Goal: Information Seeking & Learning: Learn about a topic

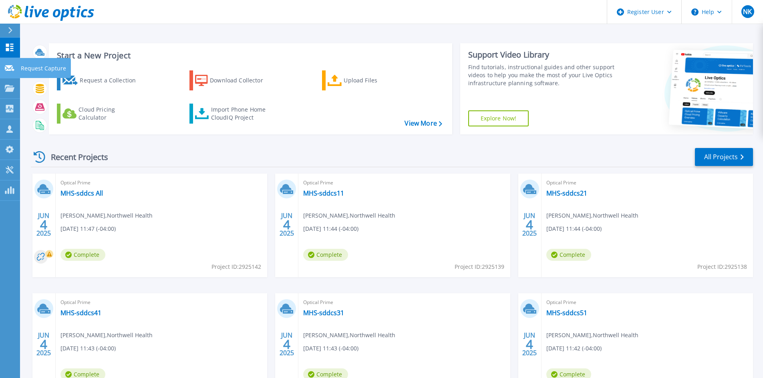
click at [12, 76] on link "Request Capture Request Capture" at bounding box center [10, 68] width 20 height 20
click at [8, 92] on link "Projects Projects" at bounding box center [10, 88] width 20 height 20
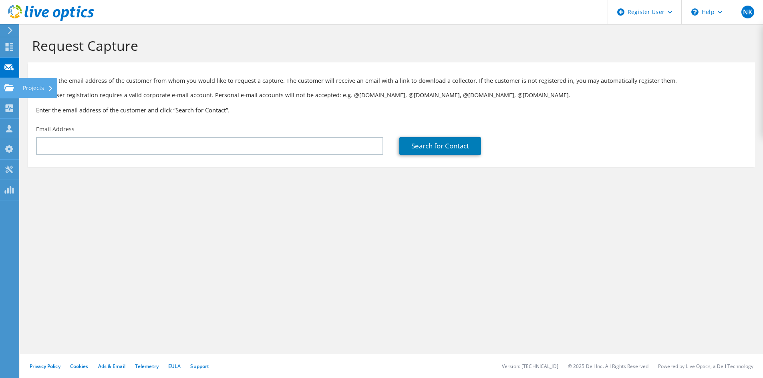
click at [31, 90] on div "Projects" at bounding box center [38, 88] width 38 height 20
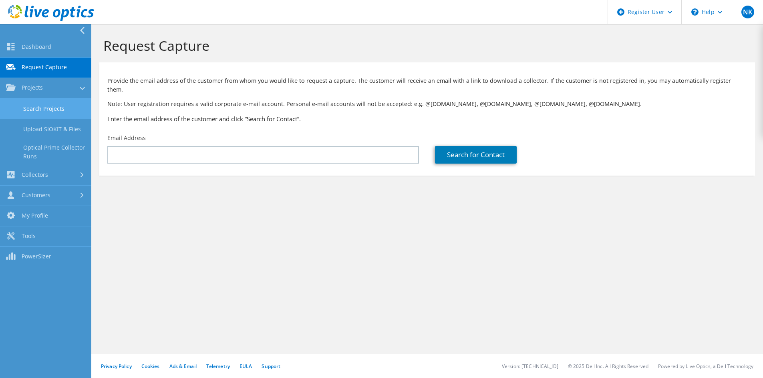
click at [35, 110] on link "Search Projects" at bounding box center [45, 109] width 91 height 20
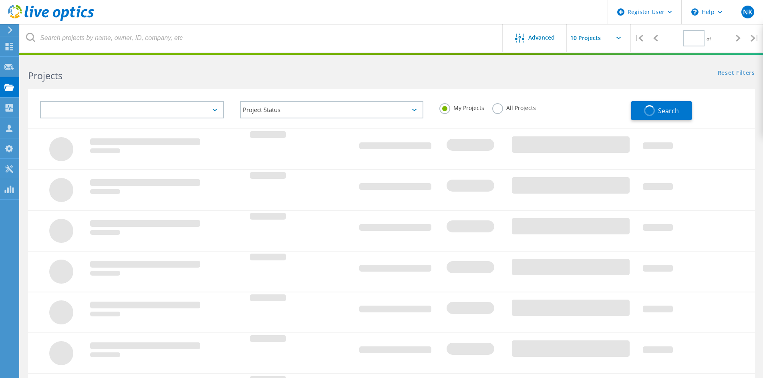
type input "1"
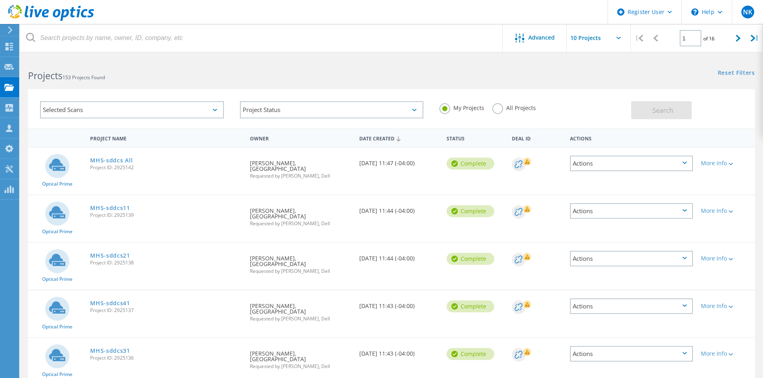
click at [503, 108] on label "All Projects" at bounding box center [514, 107] width 44 height 8
click at [0, 0] on input "All Projects" at bounding box center [0, 0] width 0 height 0
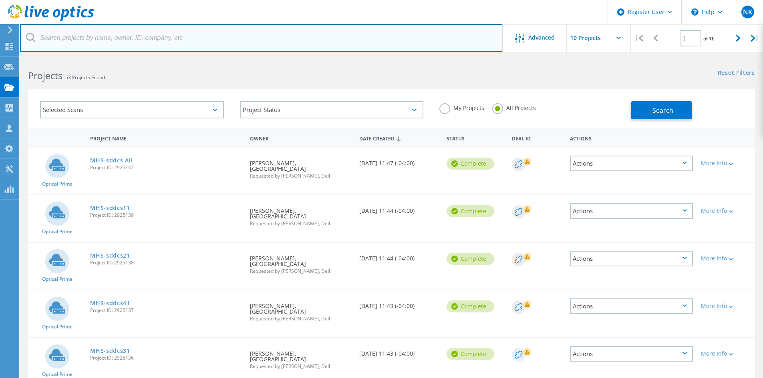
click at [113, 40] on input "text" at bounding box center [261, 38] width 483 height 28
paste input "3042460"
type input "3042460"
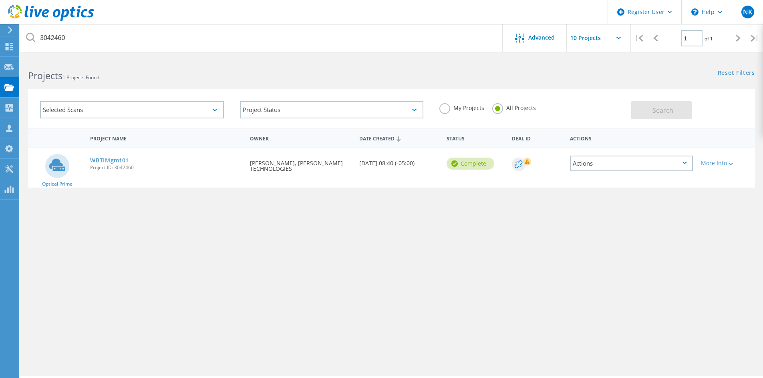
click at [98, 158] on link "WBTIMgmt01" at bounding box center [109, 161] width 39 height 6
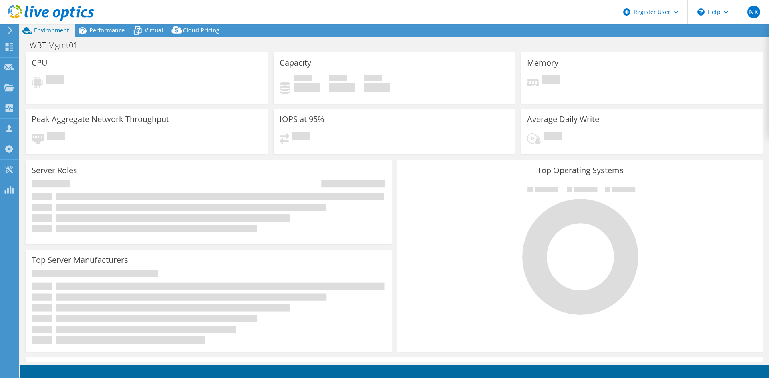
select select "USD"
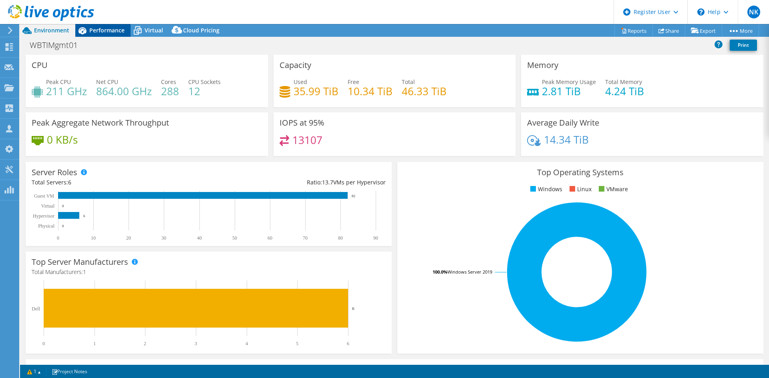
click at [107, 31] on span "Performance" at bounding box center [106, 30] width 35 height 8
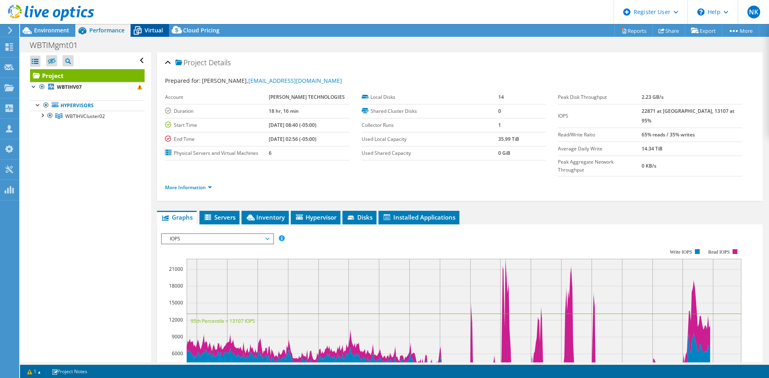
click at [149, 32] on span "Virtual" at bounding box center [154, 30] width 18 height 8
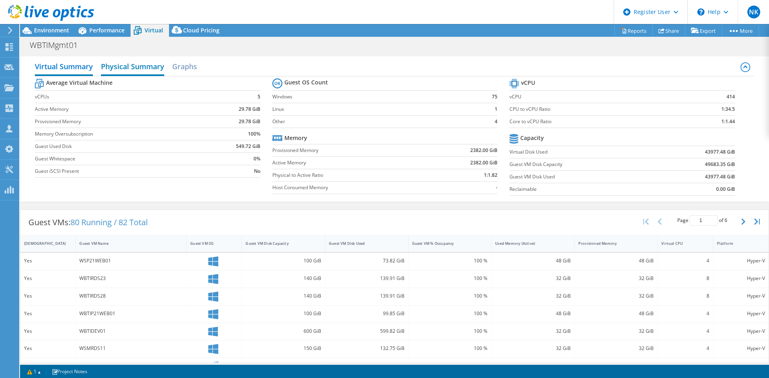
click at [118, 66] on h2 "Physical Summary" at bounding box center [132, 67] width 63 height 18
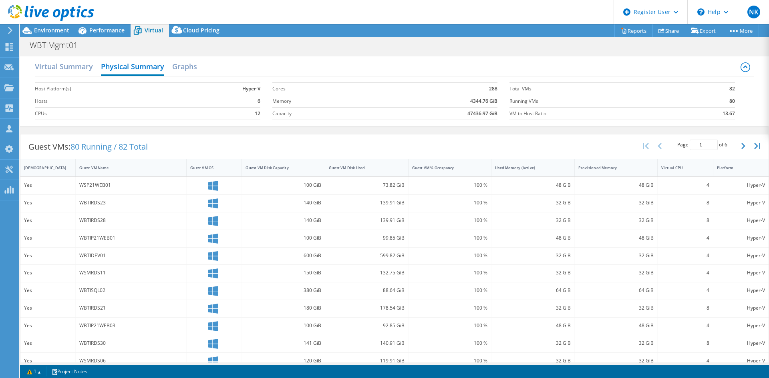
click at [52, 26] on div at bounding box center [47, 13] width 94 height 27
click at [50, 28] on span "Environment" at bounding box center [51, 30] width 35 height 8
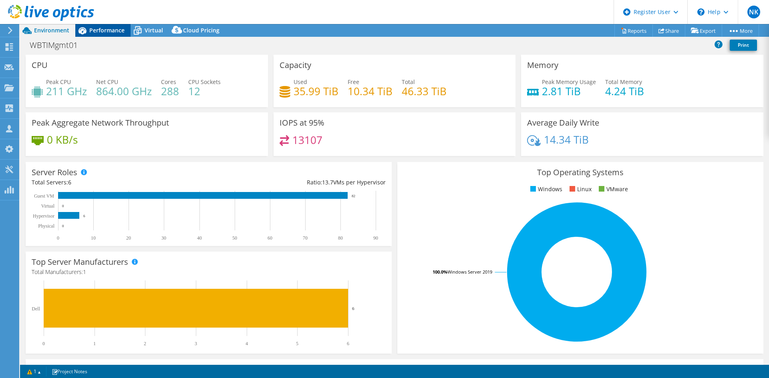
click at [98, 27] on span "Performance" at bounding box center [106, 30] width 35 height 8
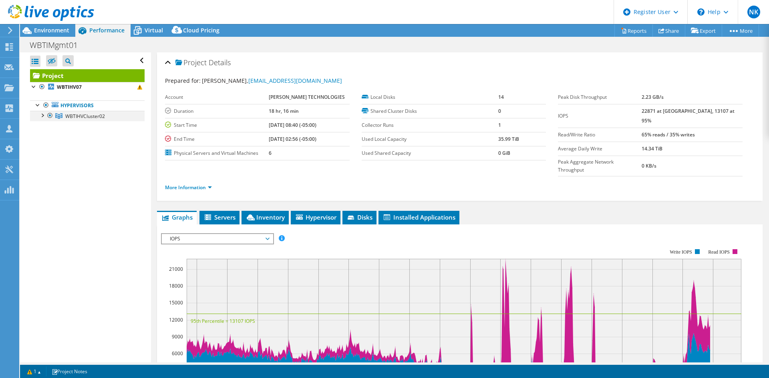
click at [45, 115] on div at bounding box center [42, 115] width 8 height 8
click at [46, 125] on div at bounding box center [46, 125] width 8 height 8
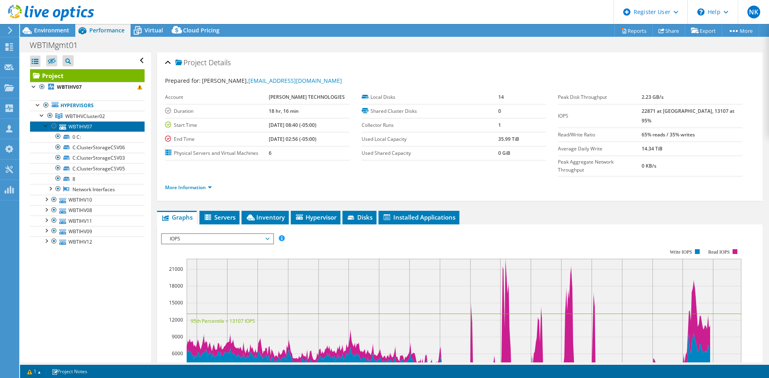
click at [83, 127] on link "WBTIHV07" at bounding box center [87, 126] width 115 height 10
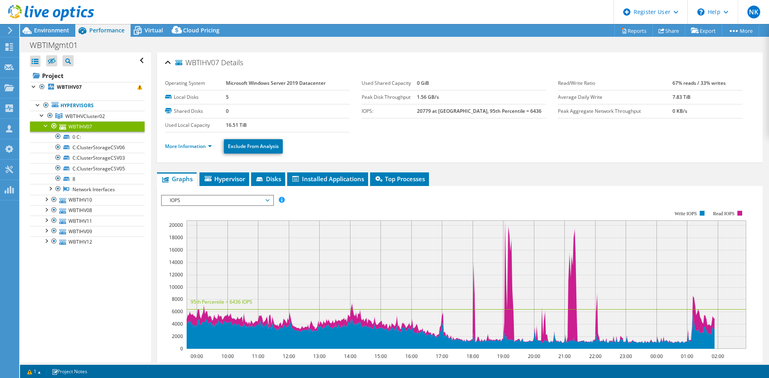
click at [47, 24] on div at bounding box center [47, 13] width 94 height 27
click at [46, 28] on span "Environment" at bounding box center [51, 30] width 35 height 8
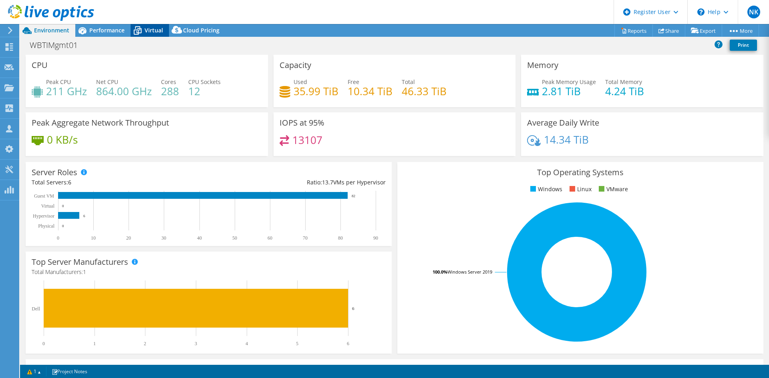
click at [154, 30] on span "Virtual" at bounding box center [154, 30] width 18 height 8
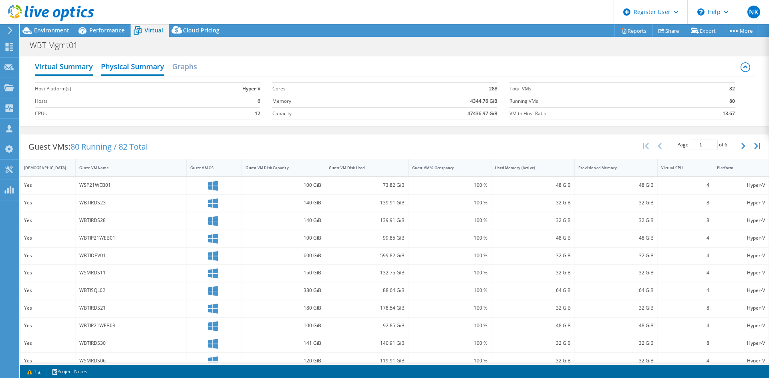
click at [63, 66] on h2 "Virtual Summary" at bounding box center [64, 67] width 58 height 18
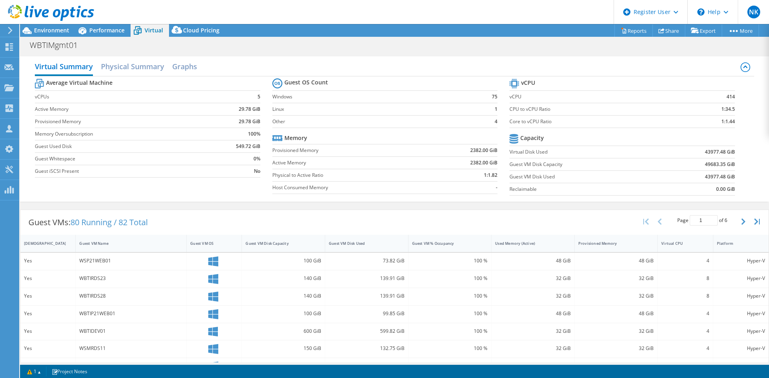
click at [154, 298] on div "WBTIRDS28" at bounding box center [130, 296] width 103 height 9
click at [120, 66] on h2 "Physical Summary" at bounding box center [132, 67] width 63 height 18
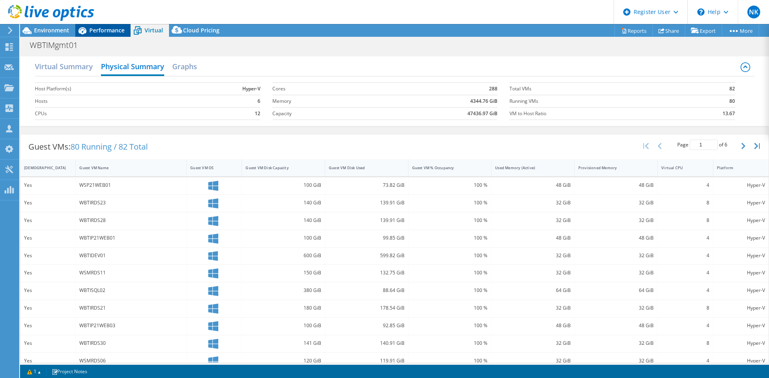
click at [110, 26] on span "Performance" at bounding box center [106, 30] width 35 height 8
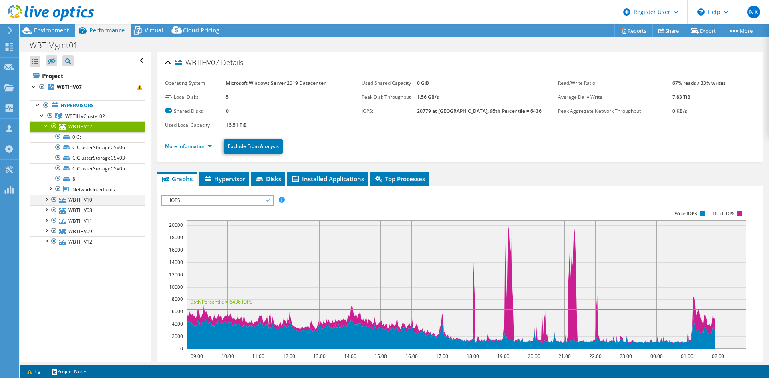
click at [45, 200] on div at bounding box center [46, 199] width 8 height 8
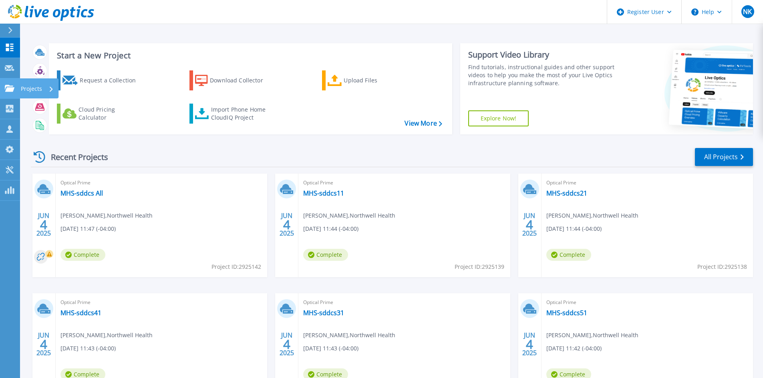
click at [35, 91] on p "Projects" at bounding box center [31, 88] width 21 height 21
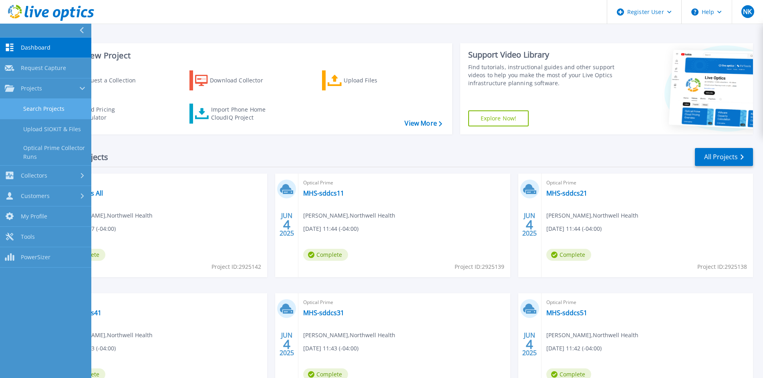
click at [55, 102] on link "Search Projects" at bounding box center [45, 109] width 91 height 20
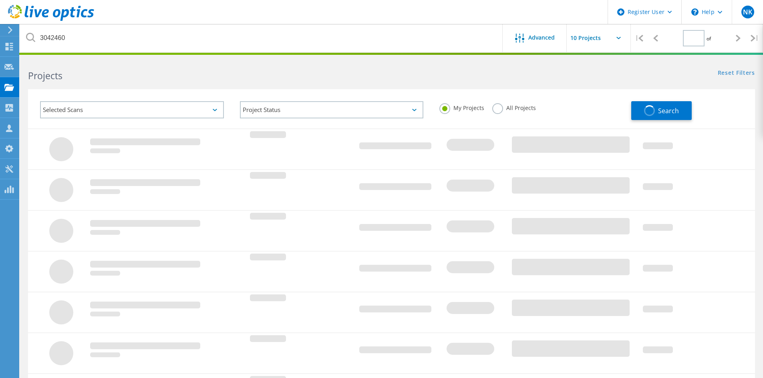
type input "1"
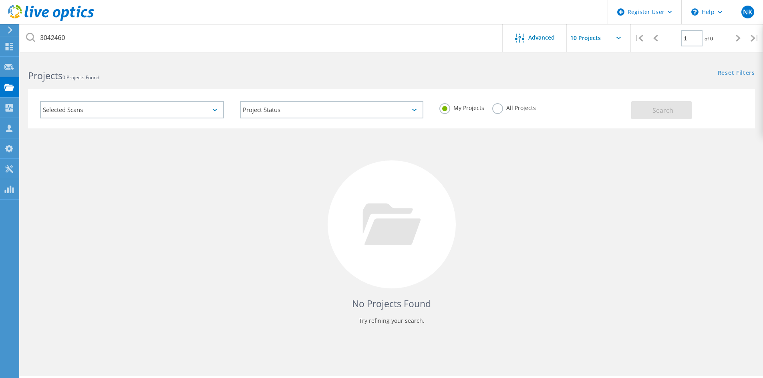
click at [496, 107] on label "All Projects" at bounding box center [514, 107] width 44 height 8
click at [0, 0] on input "All Projects" at bounding box center [0, 0] width 0 height 0
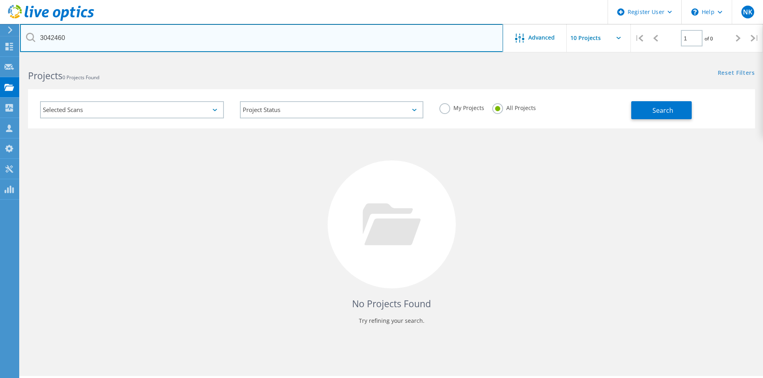
click at [74, 42] on input "3042460" at bounding box center [261, 38] width 483 height 28
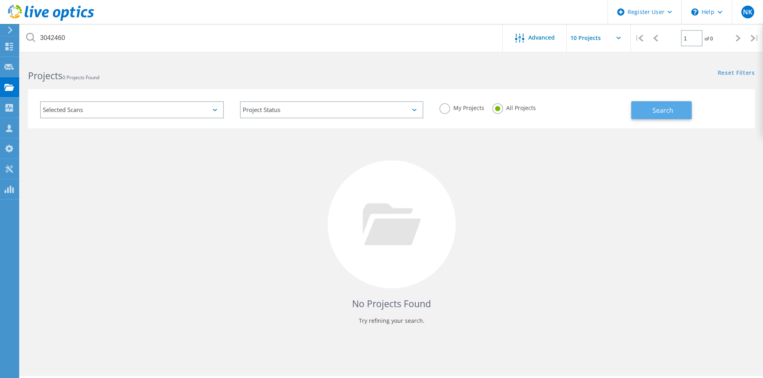
click at [661, 113] on span "Search" at bounding box center [662, 110] width 21 height 9
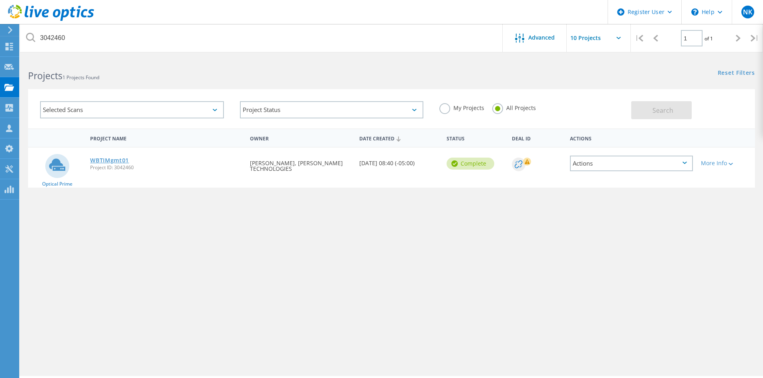
click at [117, 160] on link "WBTIMgmt01" at bounding box center [109, 161] width 39 height 6
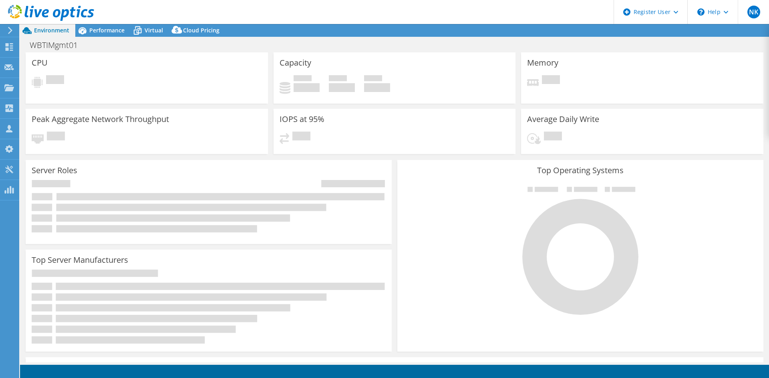
select select "USD"
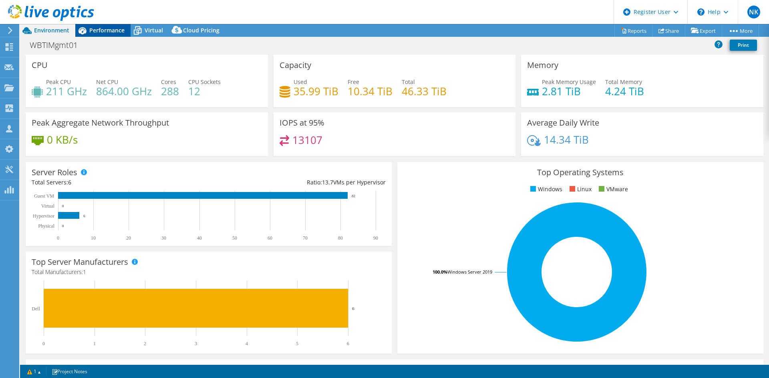
click at [101, 34] on div "Performance" at bounding box center [102, 30] width 55 height 13
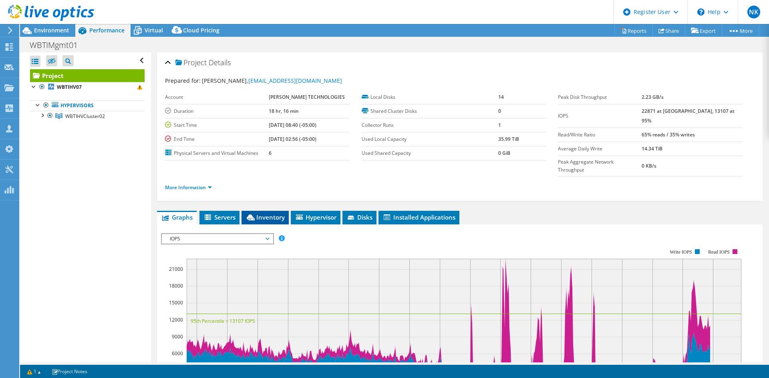
click at [272, 213] on span "Inventory" at bounding box center [264, 217] width 39 height 8
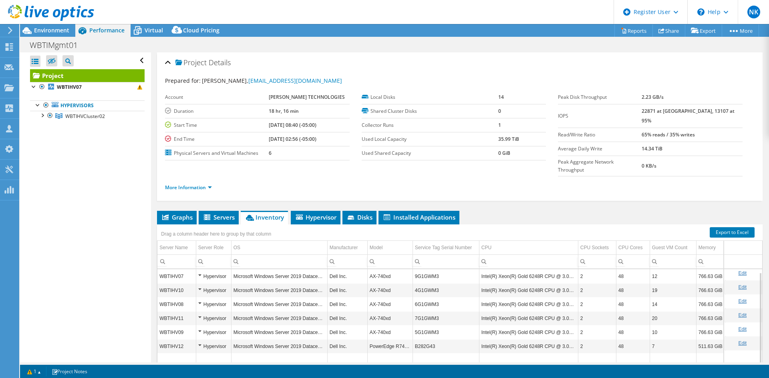
scroll to position [40, 0]
